Goal: Navigation & Orientation: Find specific page/section

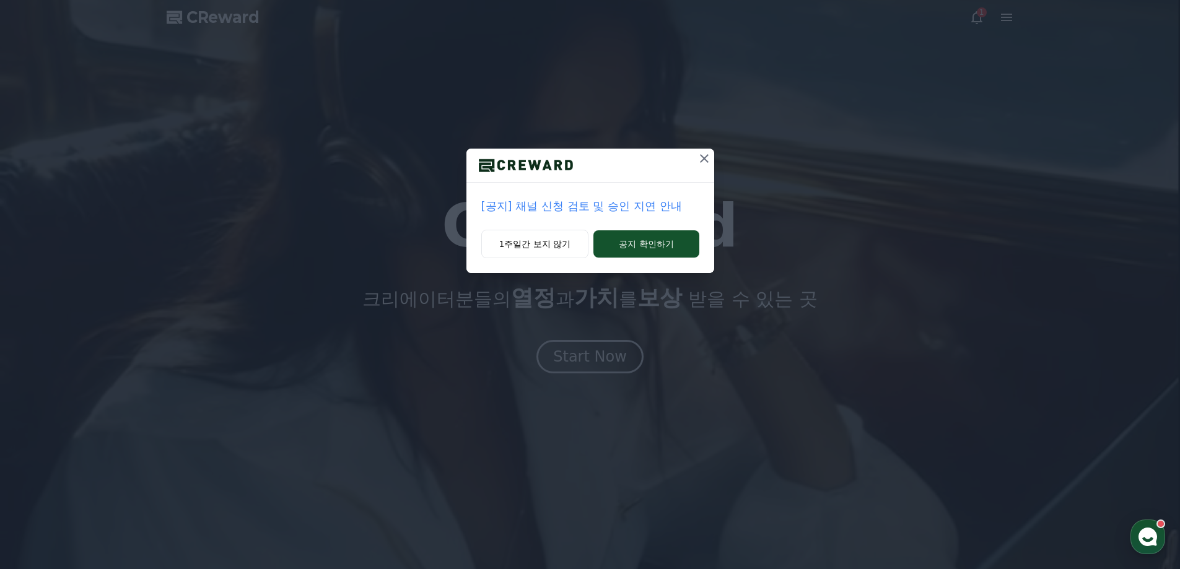
click at [701, 157] on icon at bounding box center [704, 158] width 15 height 15
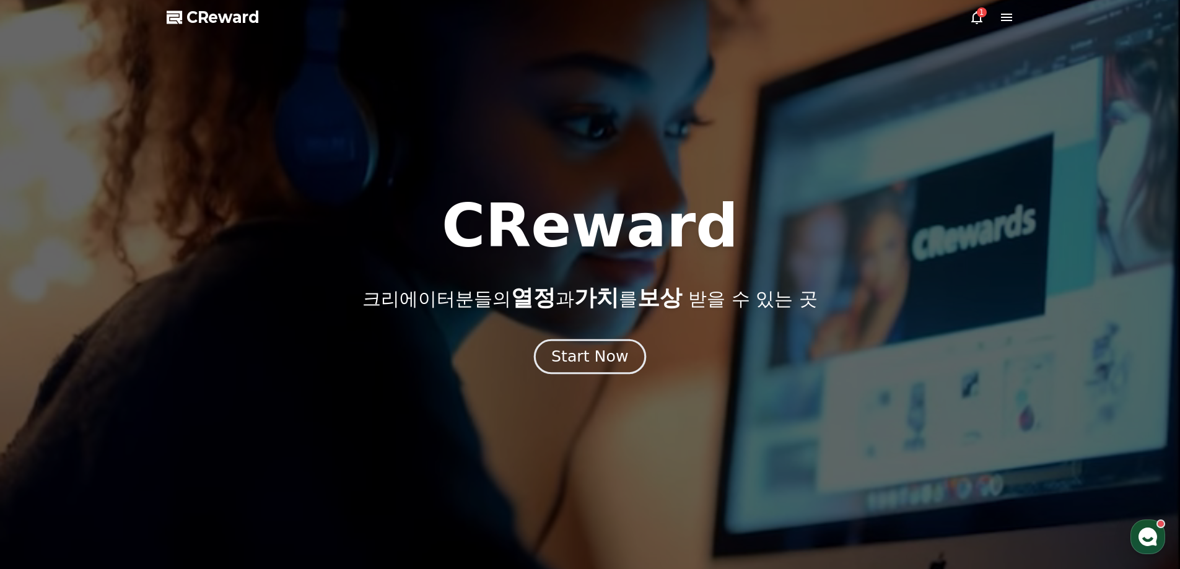
click at [583, 353] on div "Start Now" at bounding box center [589, 356] width 77 height 21
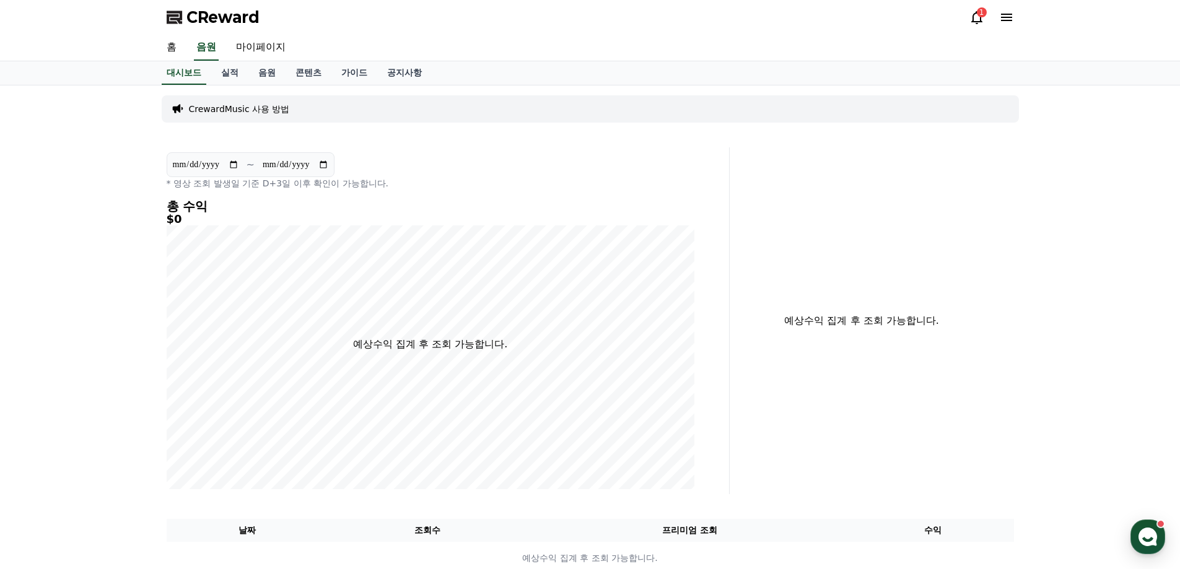
click at [983, 12] on div "1" at bounding box center [982, 12] width 10 height 10
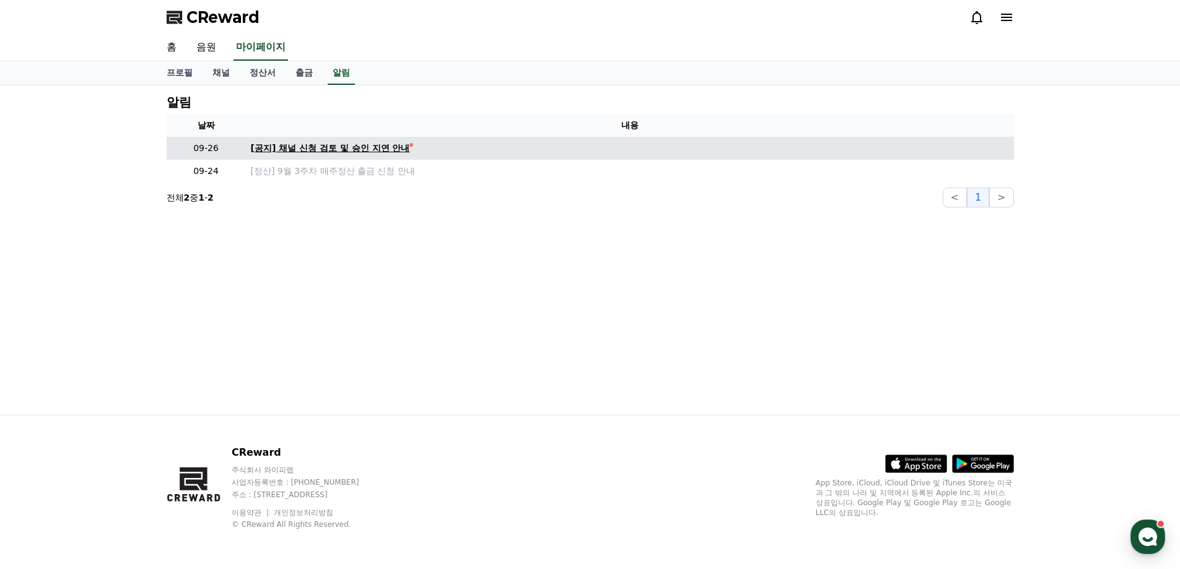
click at [390, 151] on div "[공지] 채널 신청 검토 및 승인 지연 안내" at bounding box center [330, 148] width 159 height 13
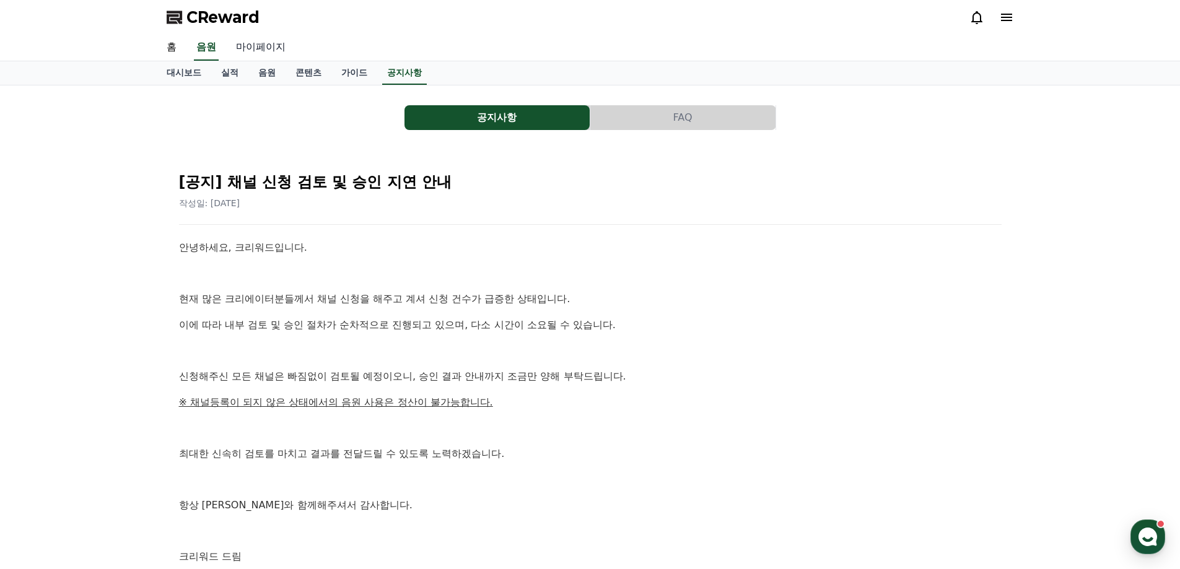
click at [253, 43] on link "마이페이지" at bounding box center [260, 48] width 69 height 26
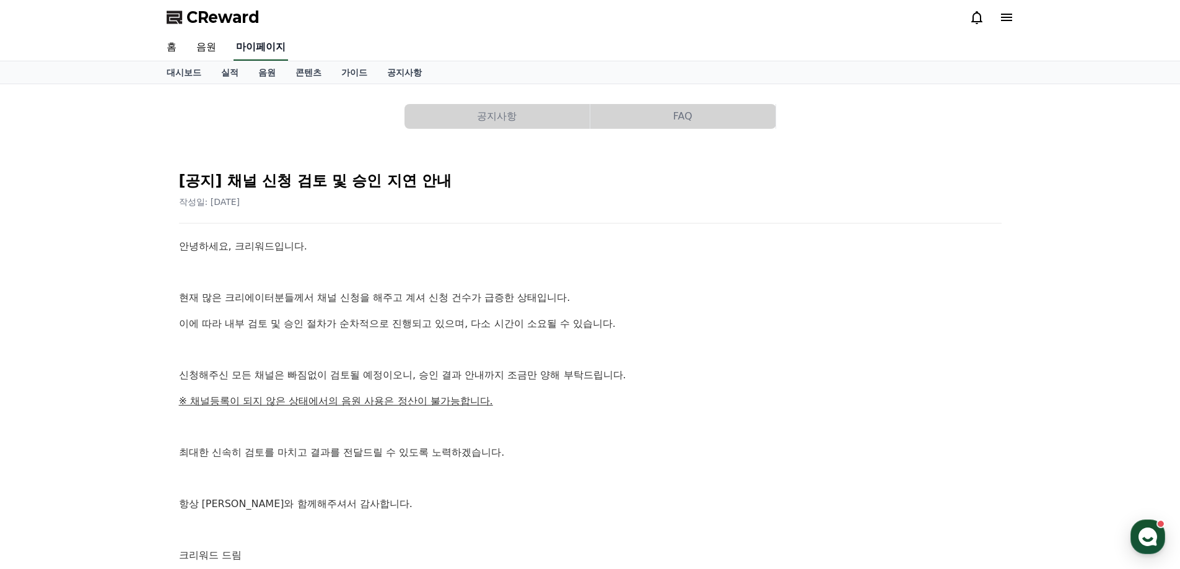
select select "**********"
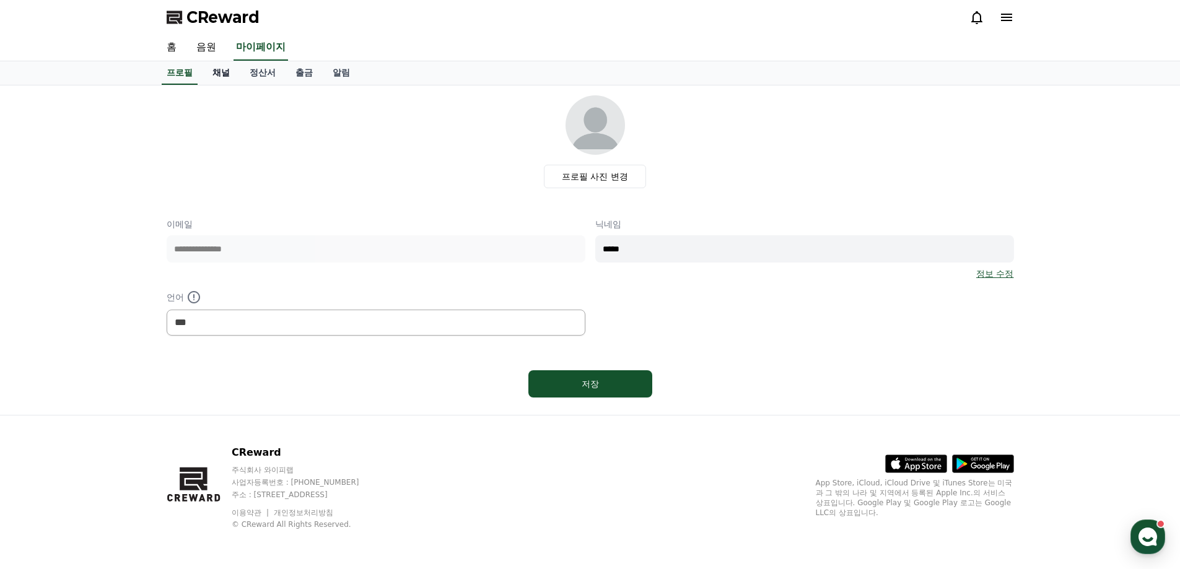
click at [214, 74] on link "채널" at bounding box center [221, 73] width 37 height 24
